Goal: Task Accomplishment & Management: Complete application form

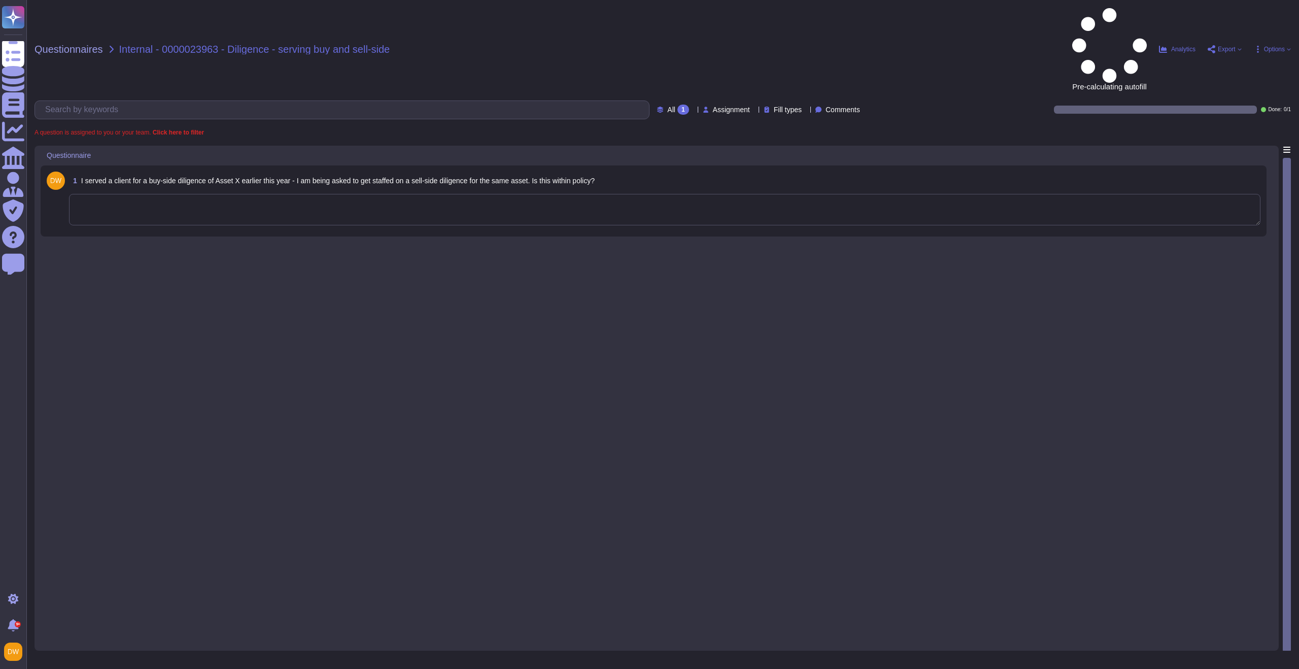
click at [317, 165] on div "1 I served a client for a buy-side diligence of Asset X earlier this year - I a…" at bounding box center [654, 200] width 1226 height 71
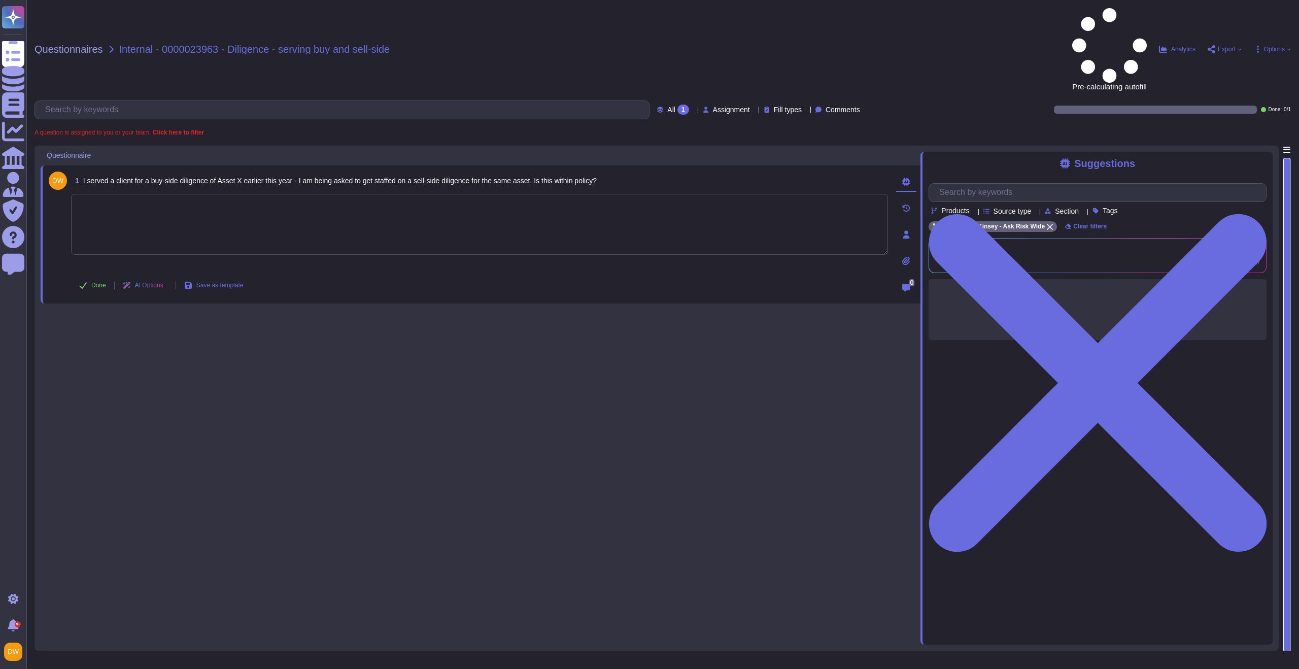
click at [325, 194] on textarea at bounding box center [479, 224] width 817 height 61
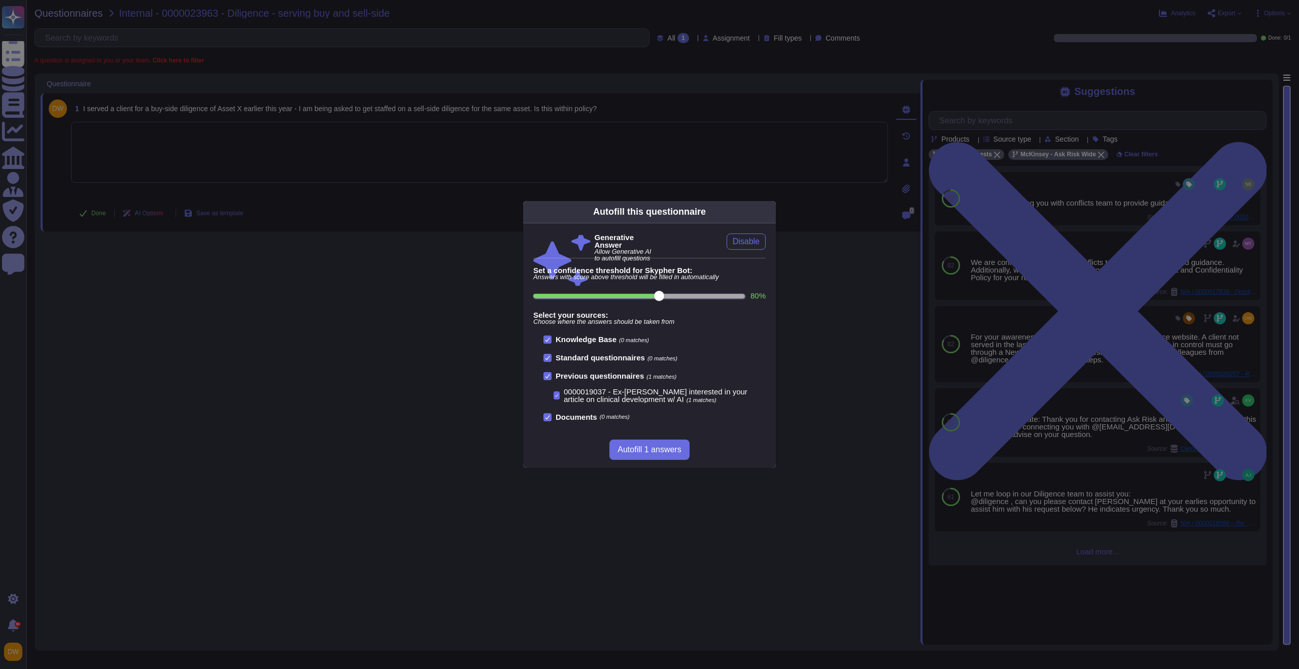
click at [878, 261] on div "Autofill this questionnaire Generative Answer Allow Generative AI to autofill q…" at bounding box center [649, 334] width 1299 height 669
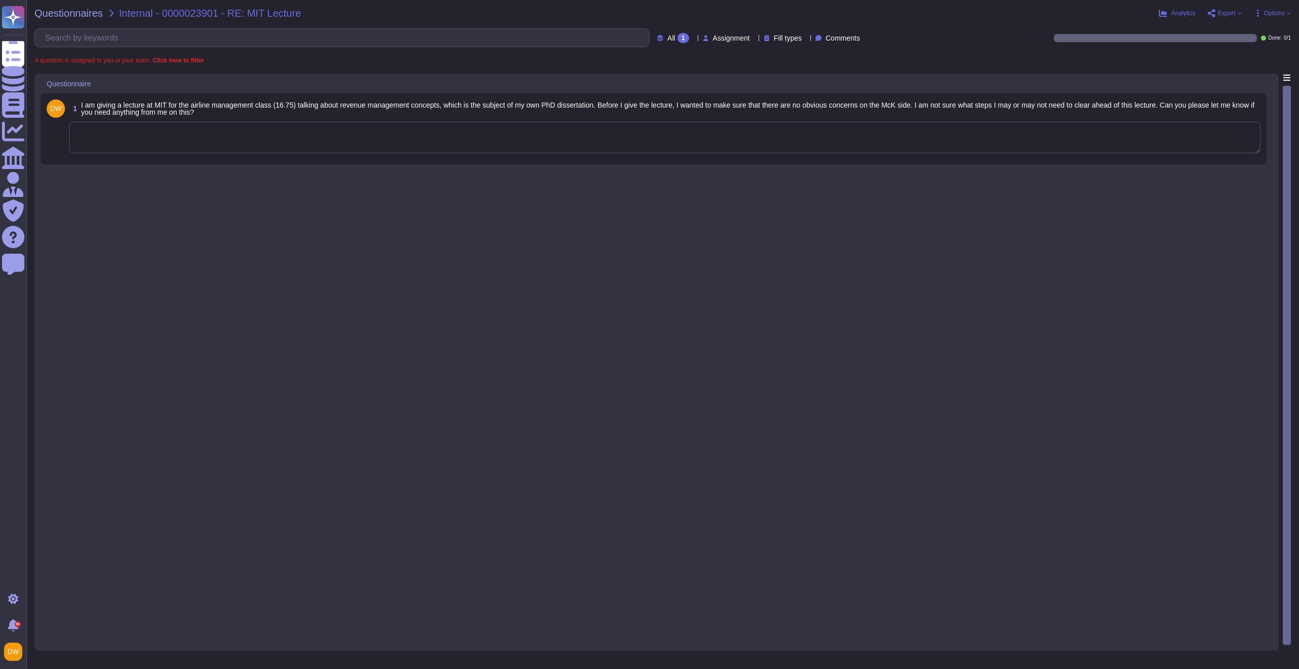
click at [392, 148] on textarea at bounding box center [664, 137] width 1191 height 31
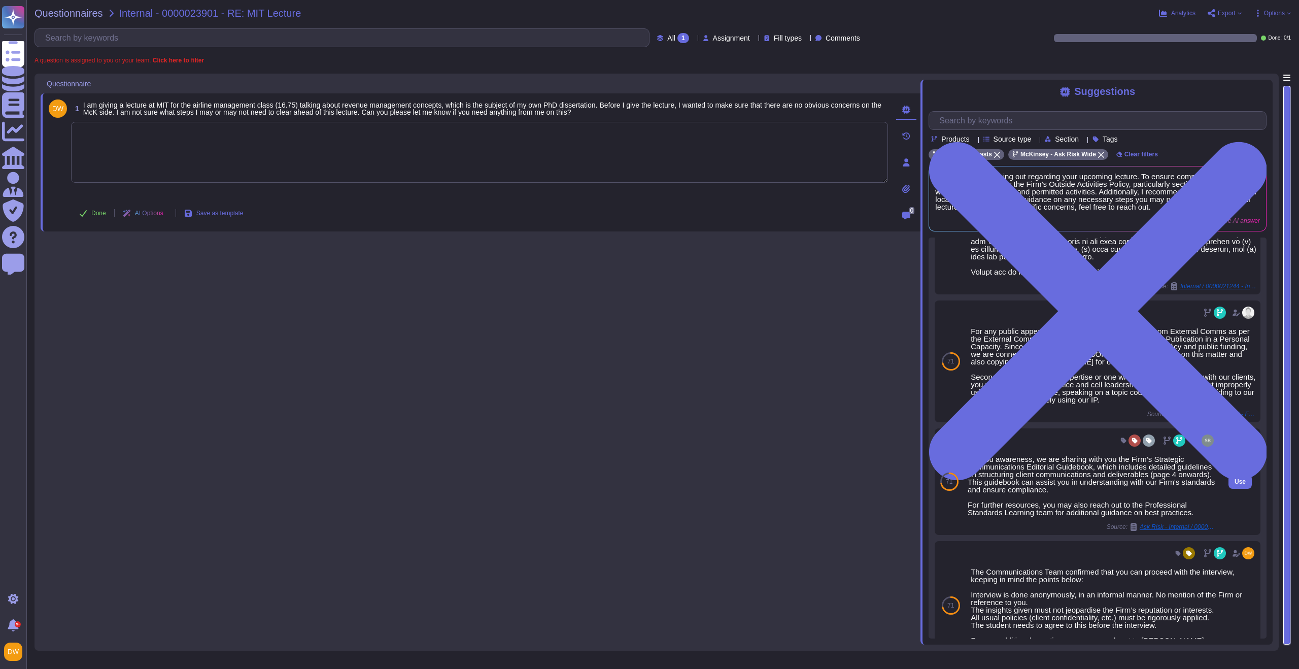
scroll to position [421, 0]
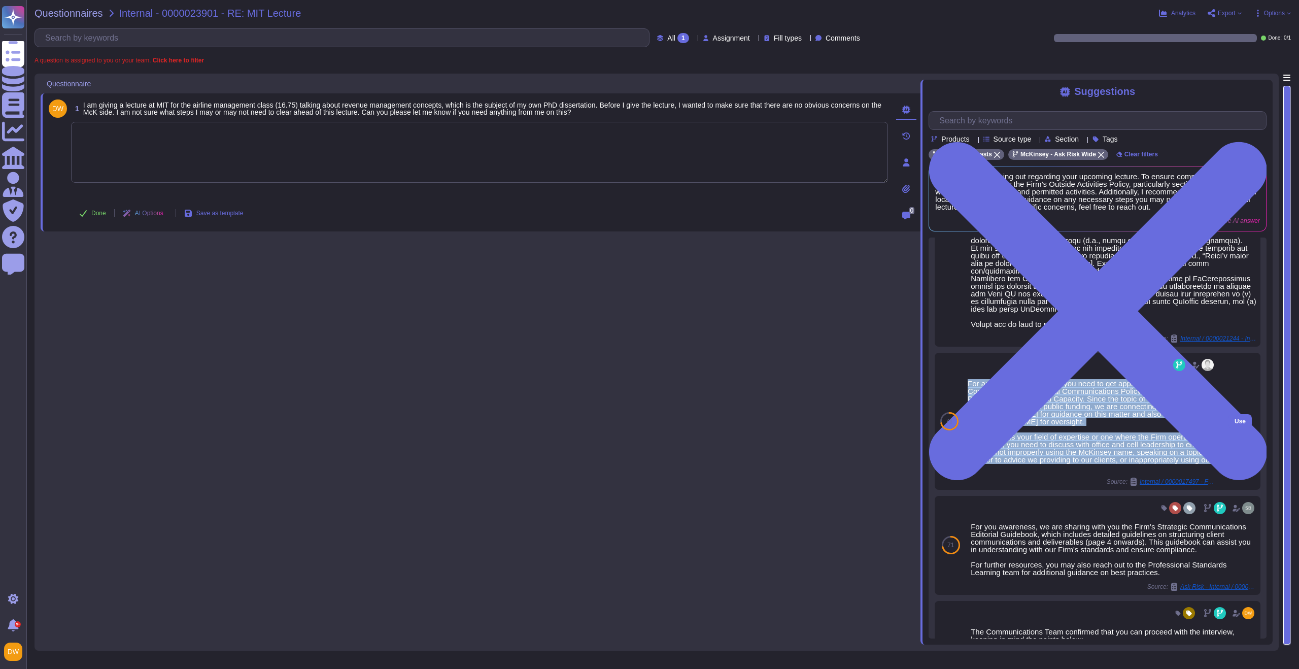
drag, startPoint x: 967, startPoint y: 404, endPoint x: 1065, endPoint y: 492, distance: 131.1
click at [1065, 471] on div "For any public appearances you need to get approval from External Comms as per …" at bounding box center [1091, 424] width 248 height 91
copy div "For any public appearances you need to get approval from External Comms as per …"
click at [1099, 434] on div "For any public appearances you need to get approval from External Comms as per …" at bounding box center [1091, 424] width 248 height 91
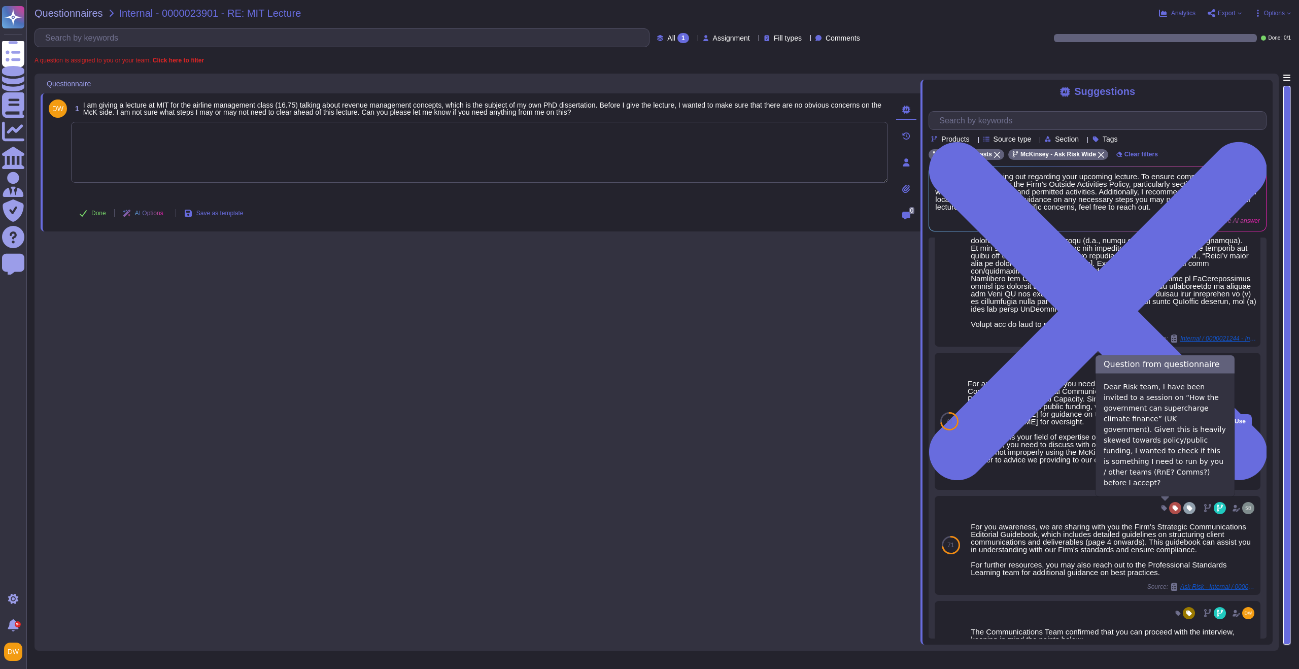
click at [1156, 484] on span "Internal / 0000017497 - FW: [INVITATION] Breakfast briefing event: Low-cost, hi…" at bounding box center [1177, 481] width 76 height 6
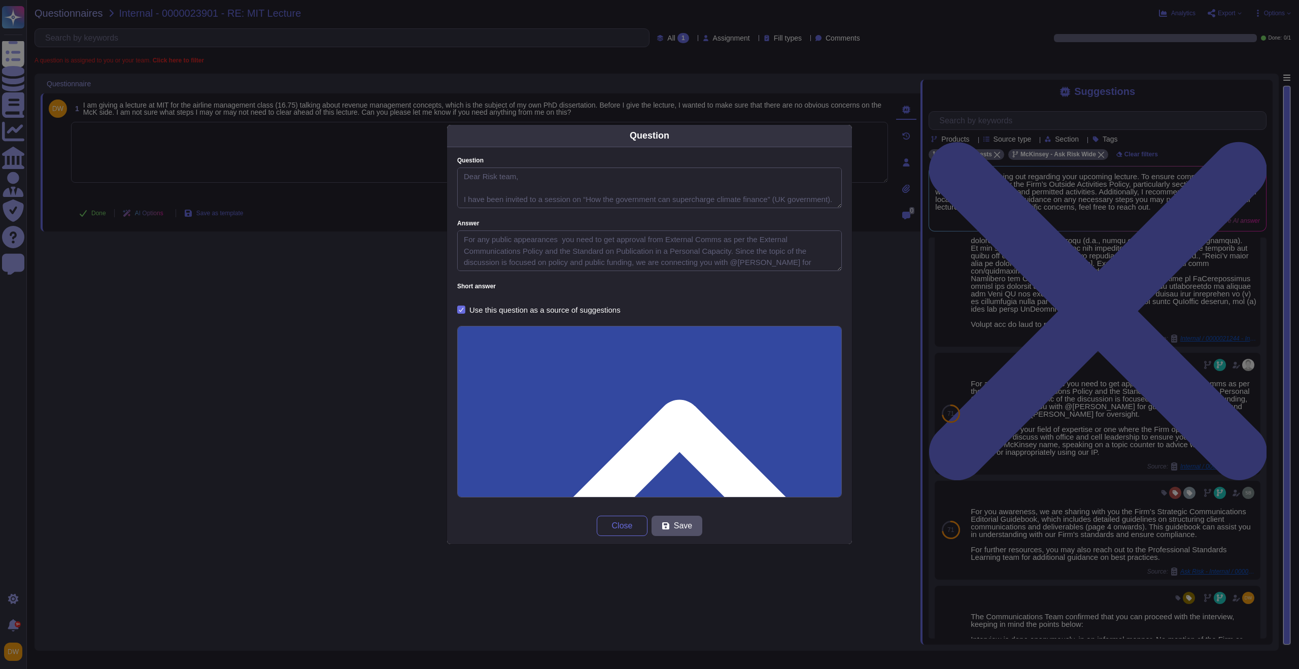
type textarea "Dear Risk team, I have been invited to a session on “How the government can sup…"
type textarea "For any public appearances you need to get approval from External Comms as per …"
drag, startPoint x: 474, startPoint y: 380, endPoint x: 518, endPoint y: 382, distance: 44.2
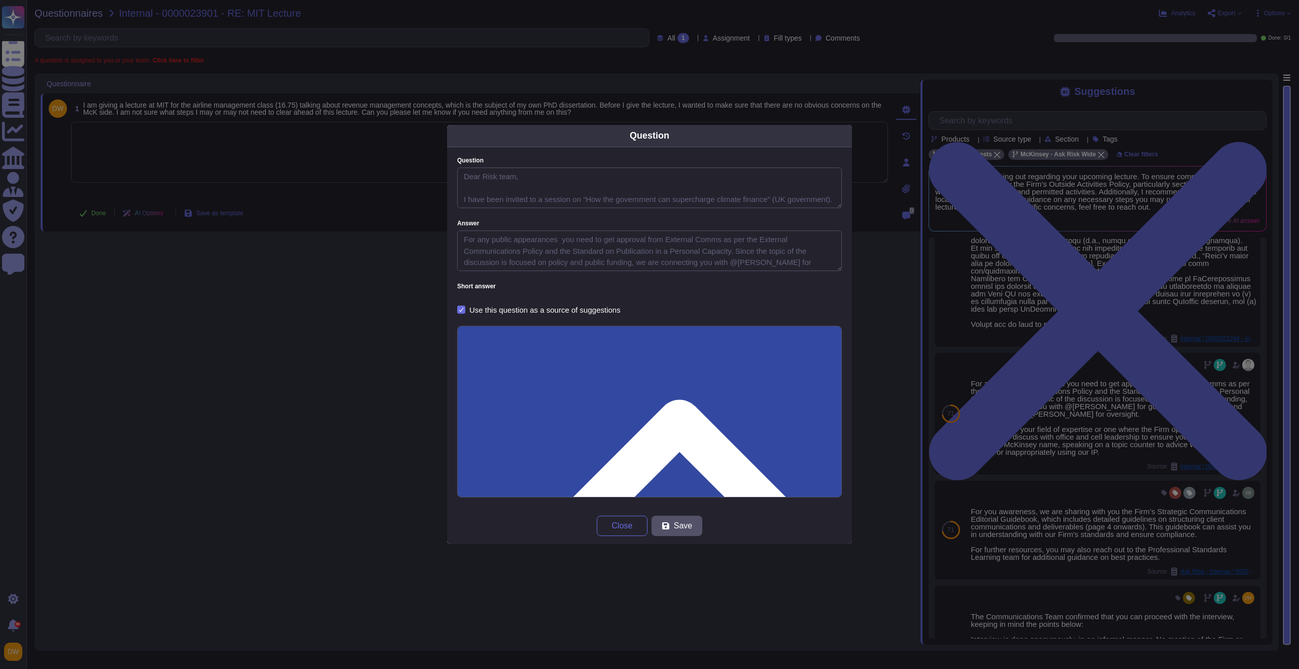
click at [240, 114] on div "Question Question Dear Risk team, I have been invited to a session on “How the …" at bounding box center [649, 334] width 1299 height 669
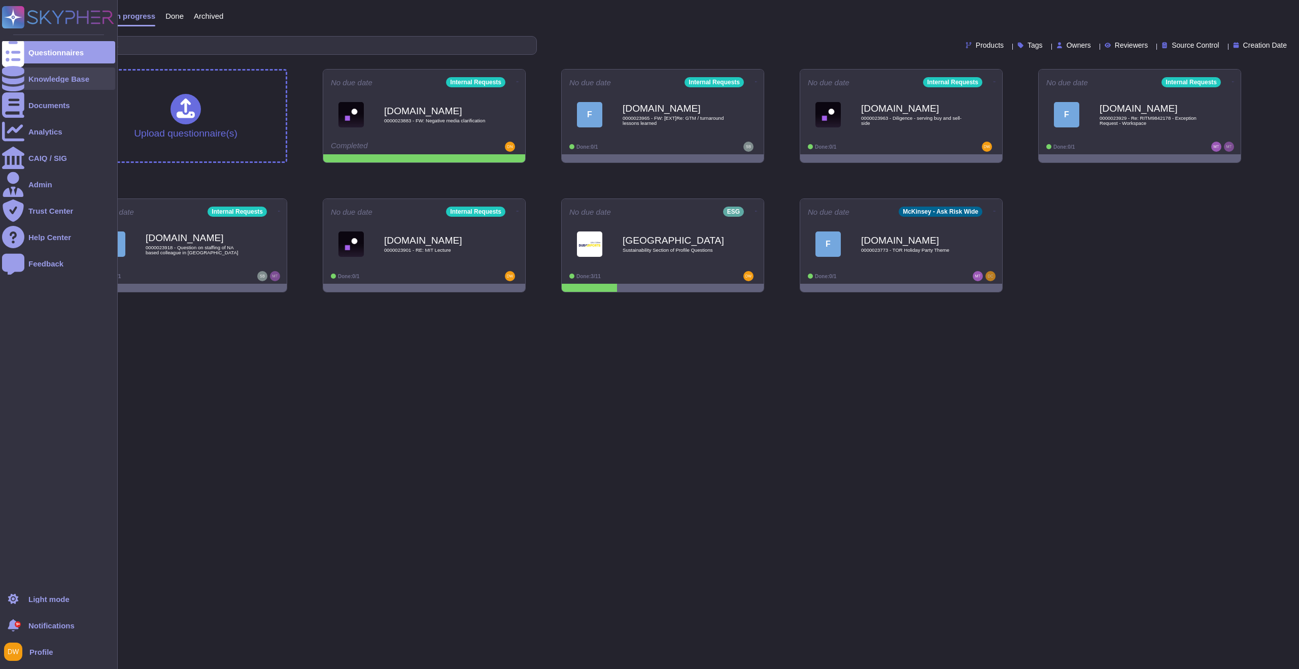
click at [14, 80] on icon at bounding box center [13, 78] width 22 height 25
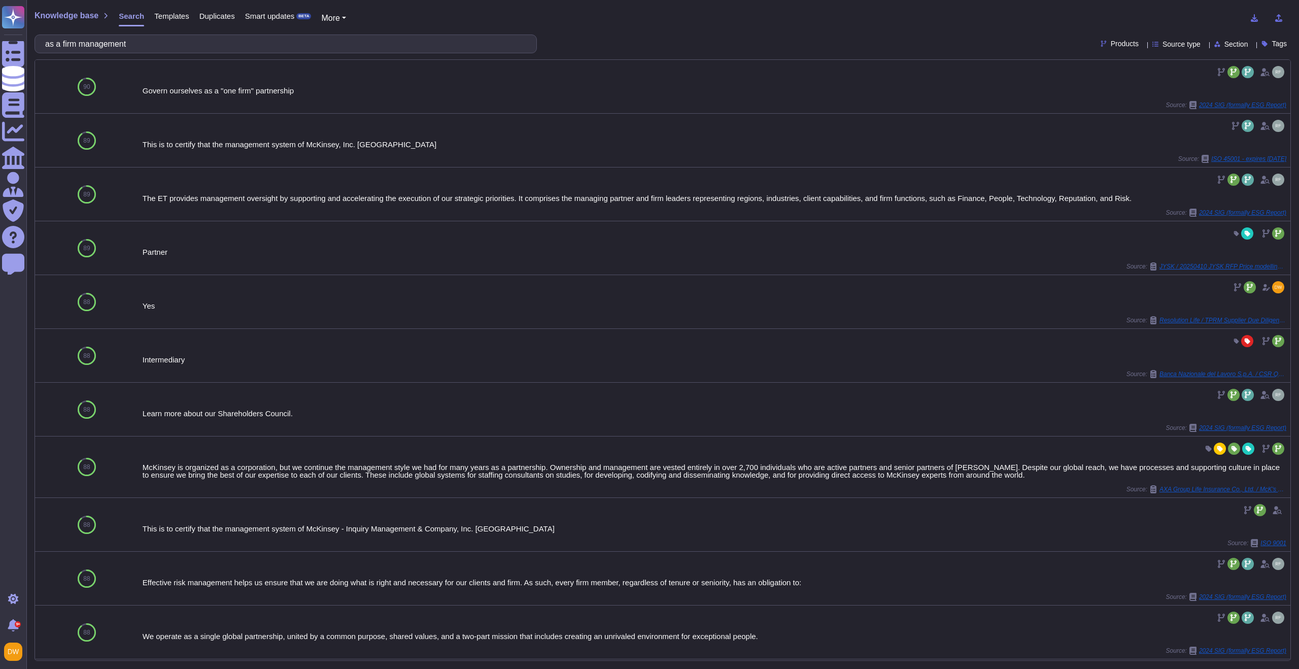
click at [209, 35] on input "as a firm management" at bounding box center [283, 44] width 486 height 18
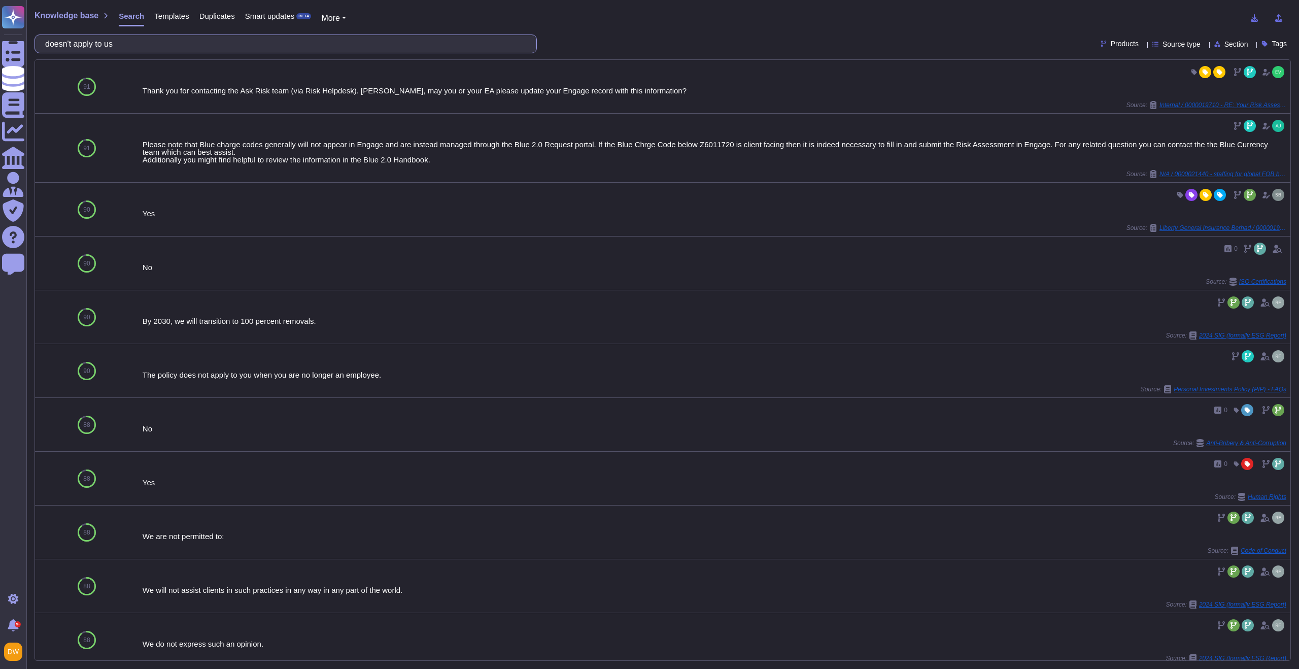
click at [181, 46] on input "doesn't apply to us" at bounding box center [283, 44] width 486 height 18
click at [181, 45] on input "doesn't apply to us" at bounding box center [283, 44] width 486 height 18
click at [180, 45] on input "doesn't apply to us" at bounding box center [283, 44] width 486 height 18
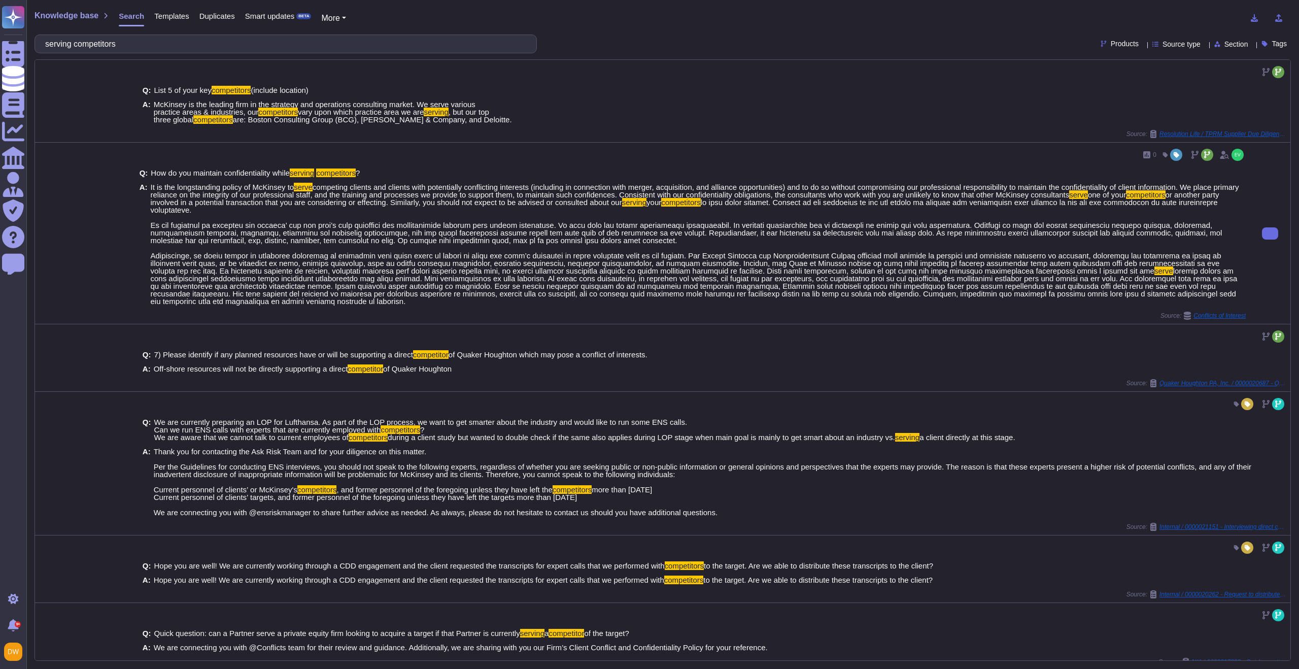
drag, startPoint x: 151, startPoint y: 187, endPoint x: 331, endPoint y: 214, distance: 182.2
click at [328, 217] on span "It is the longstanding policy of McKinsey to serve competing clients and client…" at bounding box center [698, 244] width 1095 height 122
drag, startPoint x: 332, startPoint y: 212, endPoint x: 325, endPoint y: 210, distance: 7.8
click at [332, 212] on span "It is the longstanding policy of McKinsey to serve competing clients and client…" at bounding box center [698, 244] width 1095 height 122
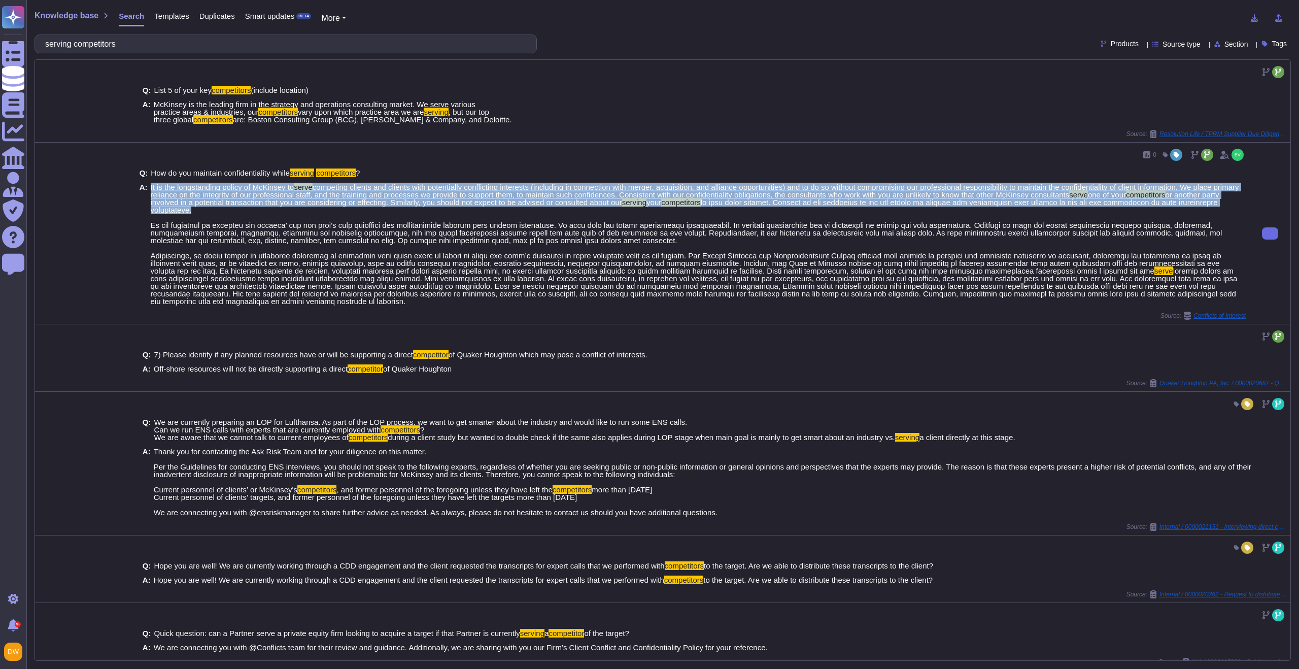
drag, startPoint x: 314, startPoint y: 210, endPoint x: 150, endPoint y: 188, distance: 165.3
click at [151, 188] on span "It is the longstanding policy of McKinsey to serve competing clients and client…" at bounding box center [698, 244] width 1095 height 122
copy span "It is the longstanding policy of McKinsey to serve competing clients and client…"
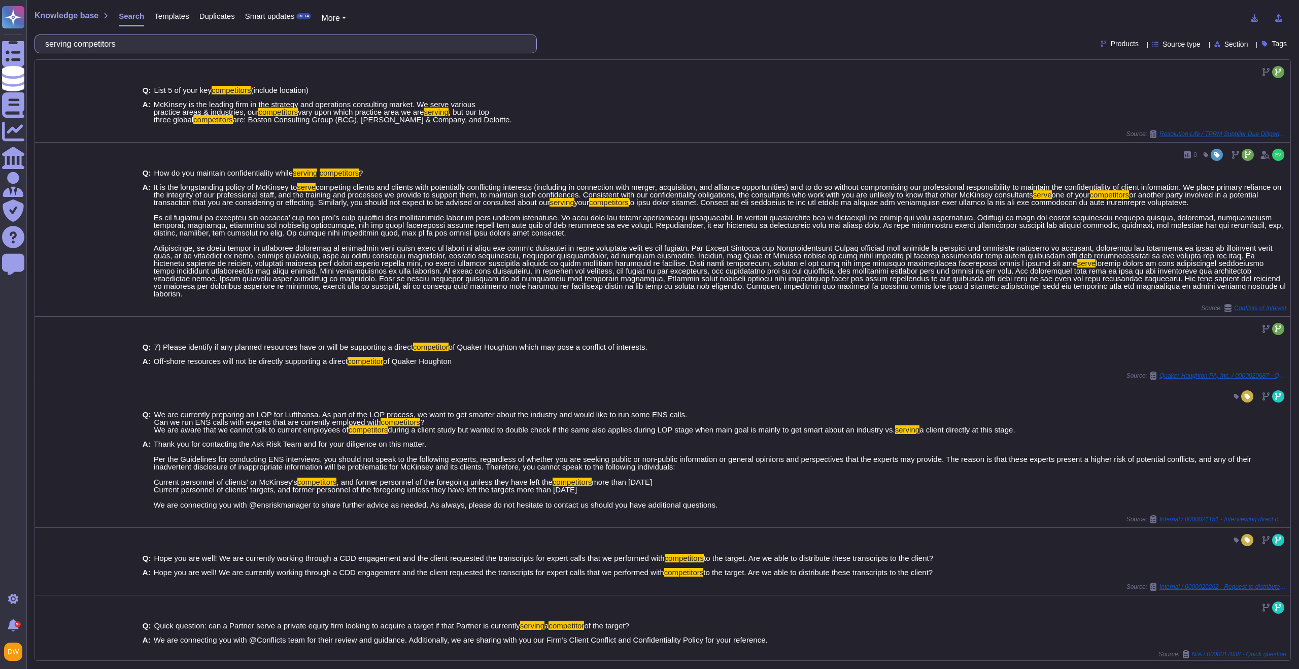
click at [215, 44] on input "serving competitors" at bounding box center [283, 44] width 486 height 18
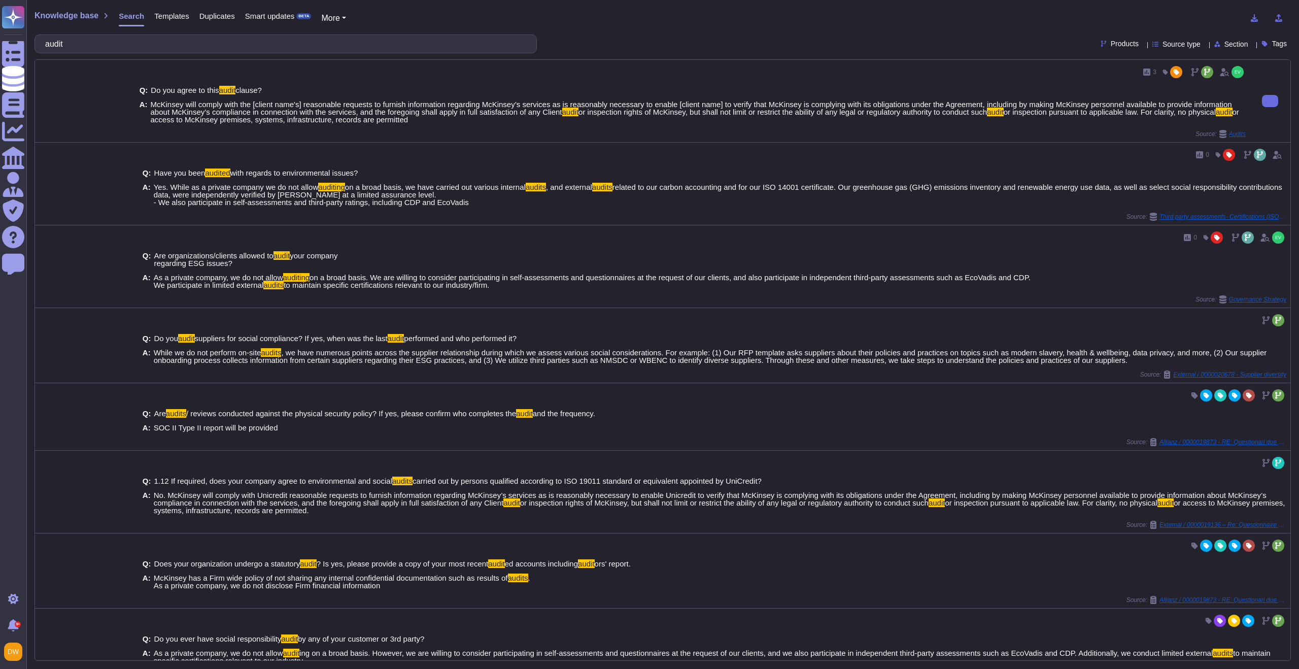
type input "audit"
click at [189, 112] on span "McKinsey will comply with the [client name's] reasonable requests to furnish in…" at bounding box center [691, 108] width 1081 height 16
drag, startPoint x: 151, startPoint y: 104, endPoint x: 564, endPoint y: 123, distance: 413.4
click at [564, 123] on div "Q: Do you agree to this audit clause? A: McKinsey will comply with the [client …" at bounding box center [693, 105] width 1106 height 50
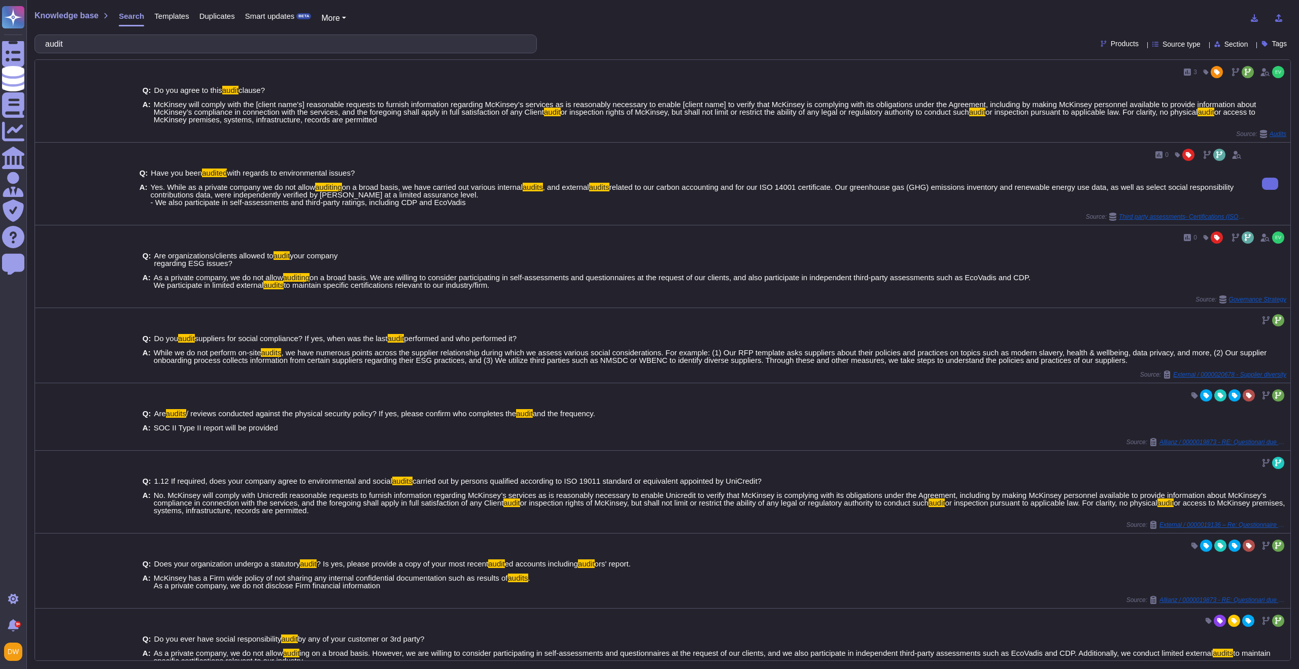
copy span "McKinsey will comply with the [client name's] reasonable requests to furnish in…"
